Goal: Transaction & Acquisition: Subscribe to service/newsletter

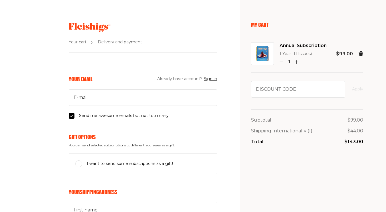
select select "GB"
select select "London, City of"
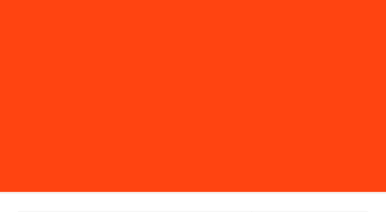
scroll to position [25, 0]
